Goal: Obtain resource: Download file/media

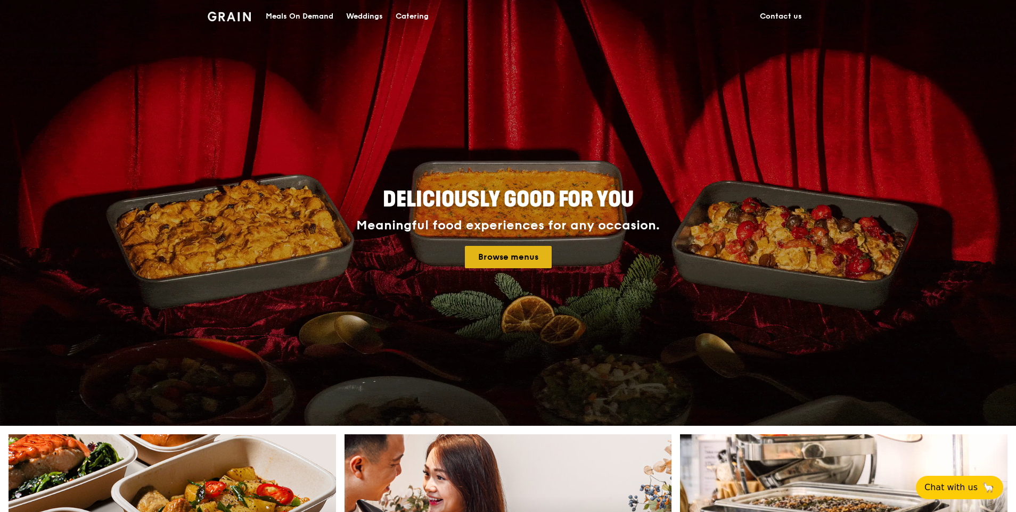
click at [503, 260] on link "Browse menus" at bounding box center [508, 257] width 87 height 22
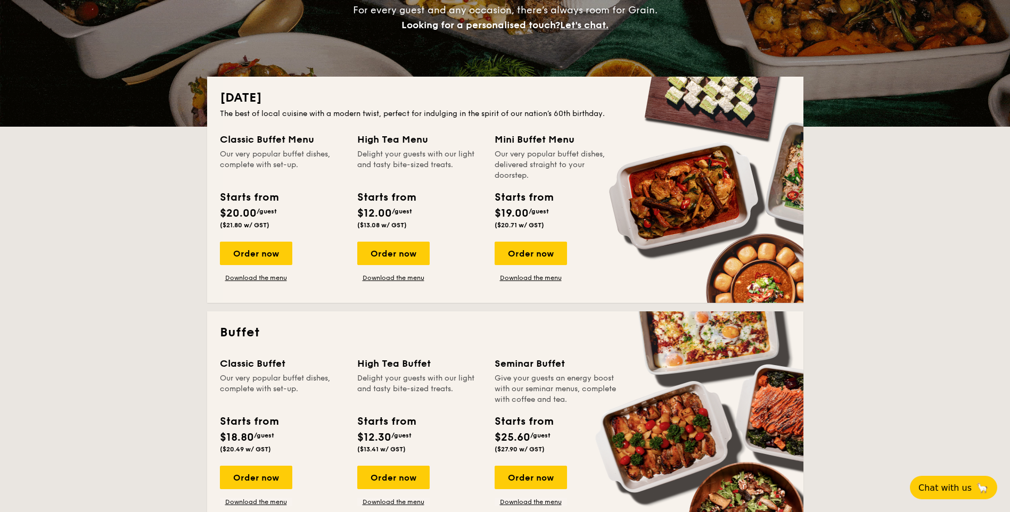
scroll to position [160, 0]
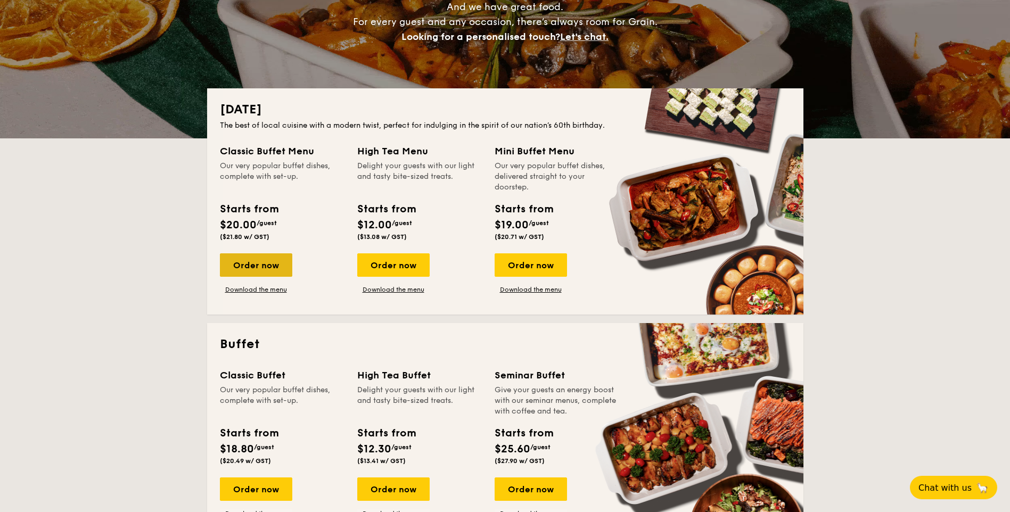
click at [260, 263] on div "Order now" at bounding box center [256, 264] width 72 height 23
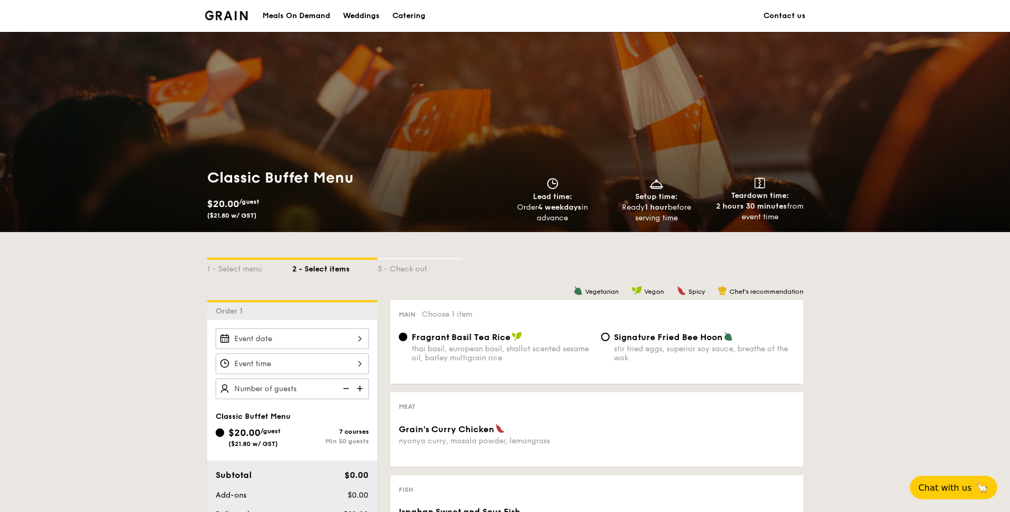
click at [406, 16] on div "Catering" at bounding box center [408, 16] width 33 height 32
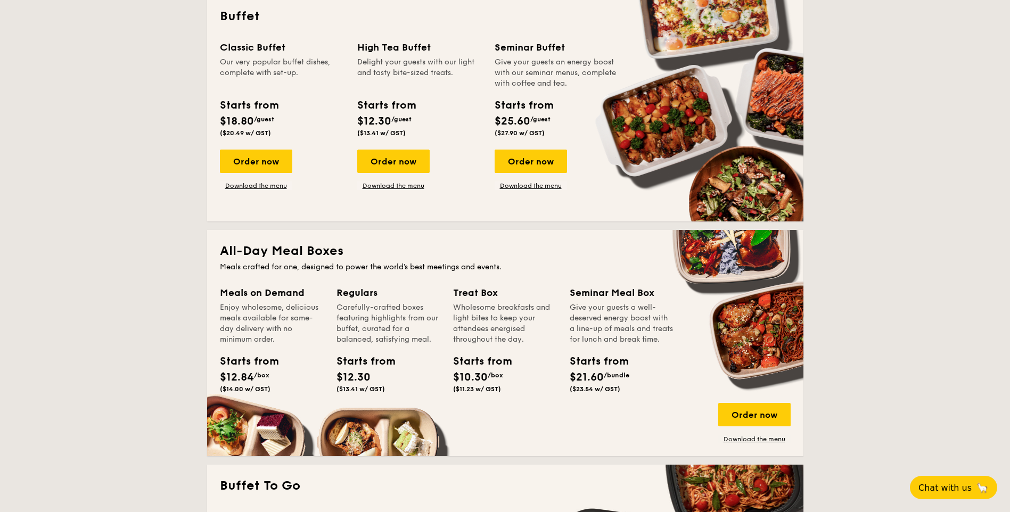
scroll to position [493, 0]
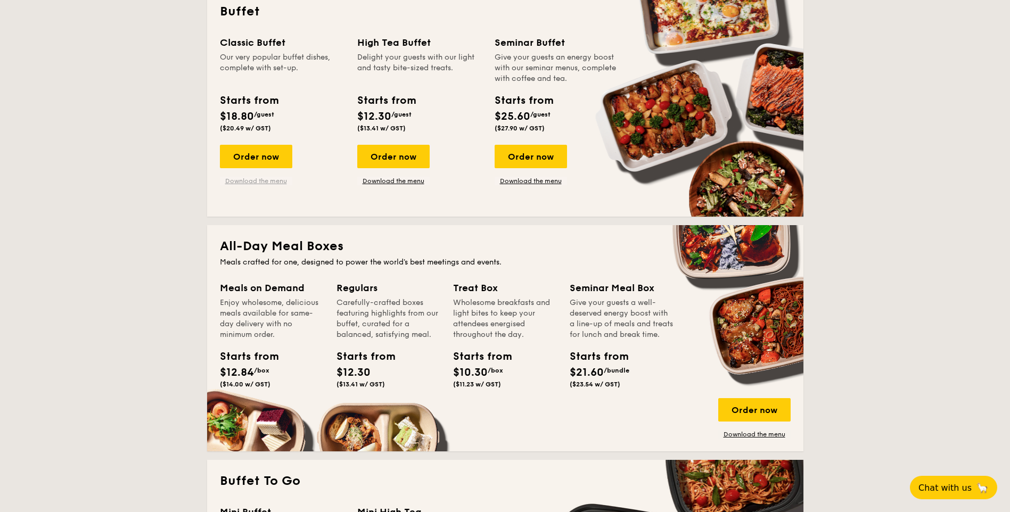
click at [256, 183] on link "Download the menu" at bounding box center [256, 181] width 72 height 9
